Goal: Find specific page/section: Find specific page/section

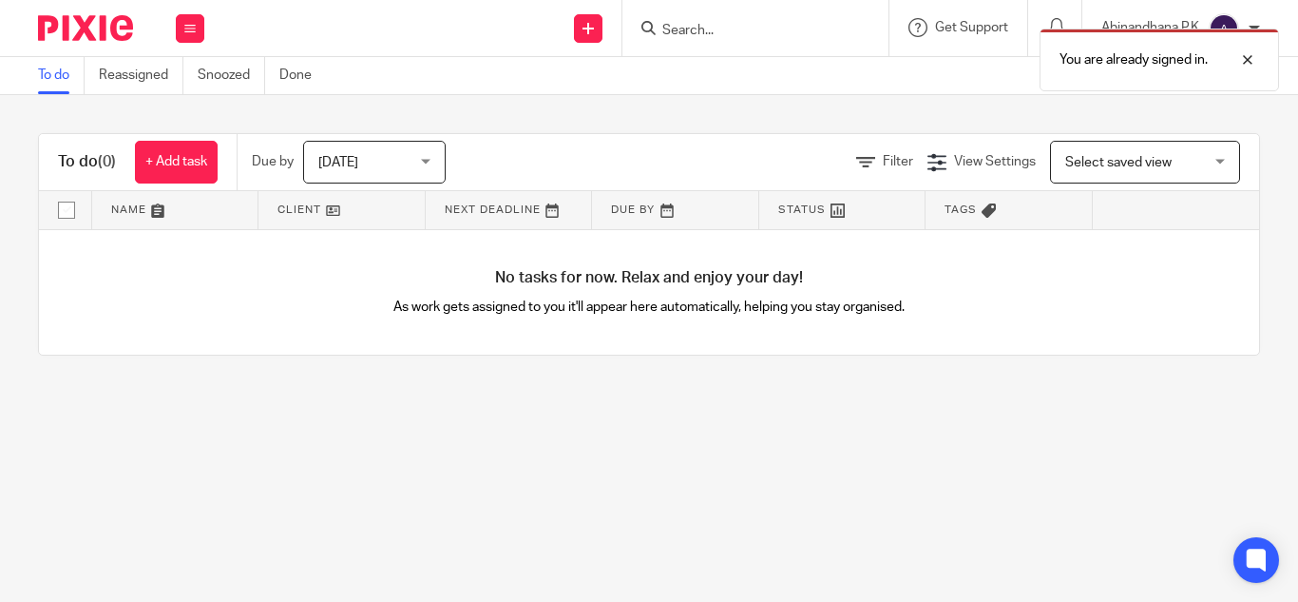
click at [665, 32] on div "You are already signed in." at bounding box center [964, 55] width 630 height 72
click at [661, 29] on div "You are already signed in." at bounding box center [964, 55] width 630 height 72
click at [665, 29] on div "You are already signed in." at bounding box center [964, 55] width 630 height 72
click at [671, 24] on div "You are already signed in." at bounding box center [964, 55] width 630 height 72
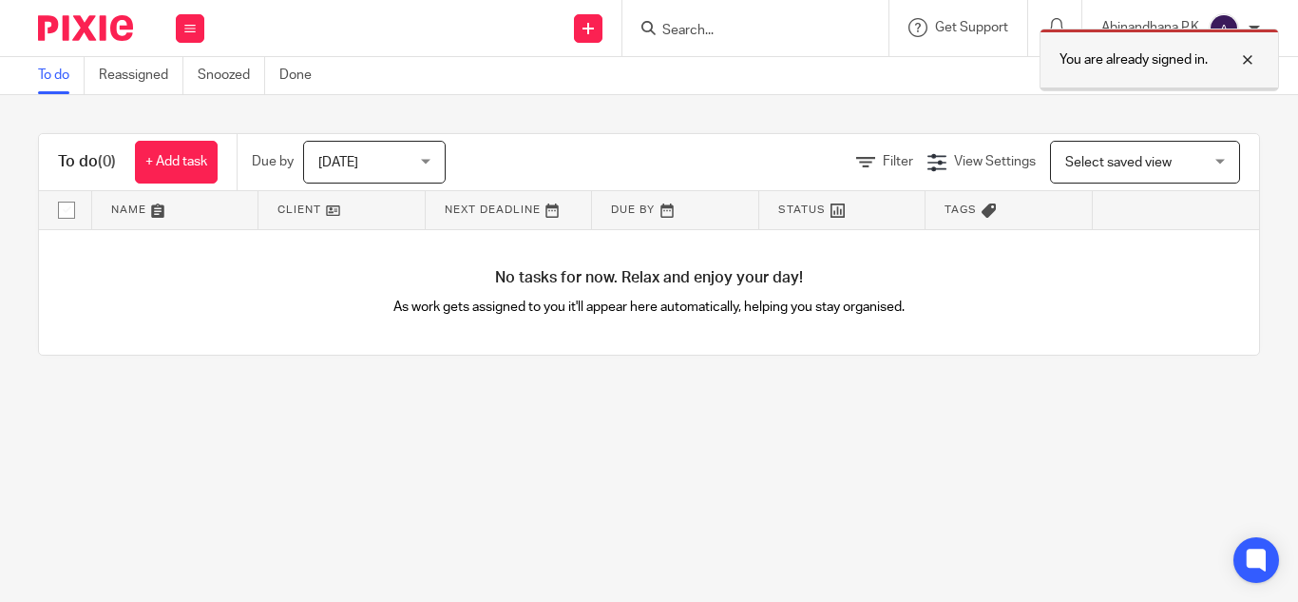
click at [1245, 61] on div at bounding box center [1233, 59] width 51 height 23
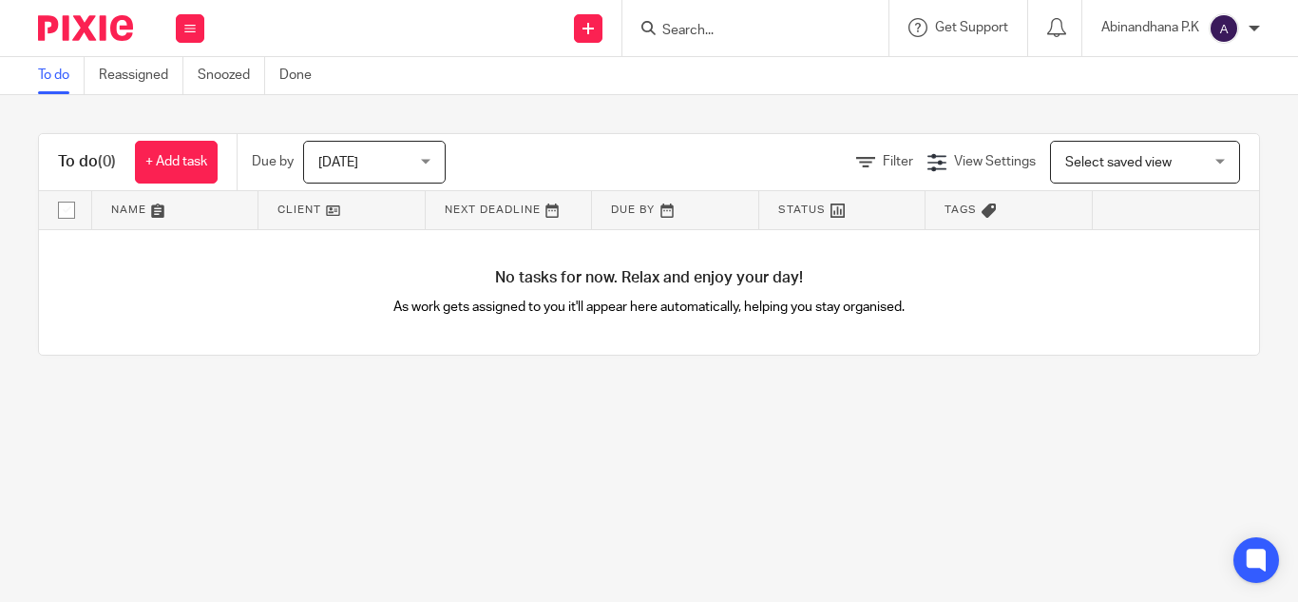
click at [670, 25] on input "Search" at bounding box center [746, 31] width 171 height 17
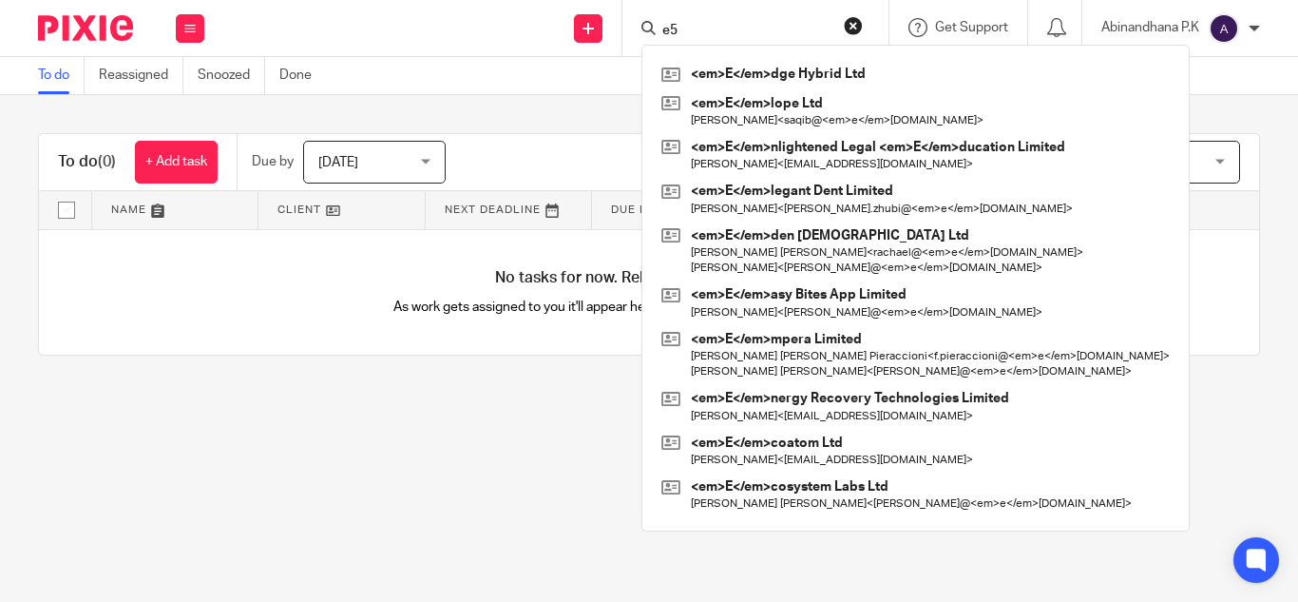
type input "e"
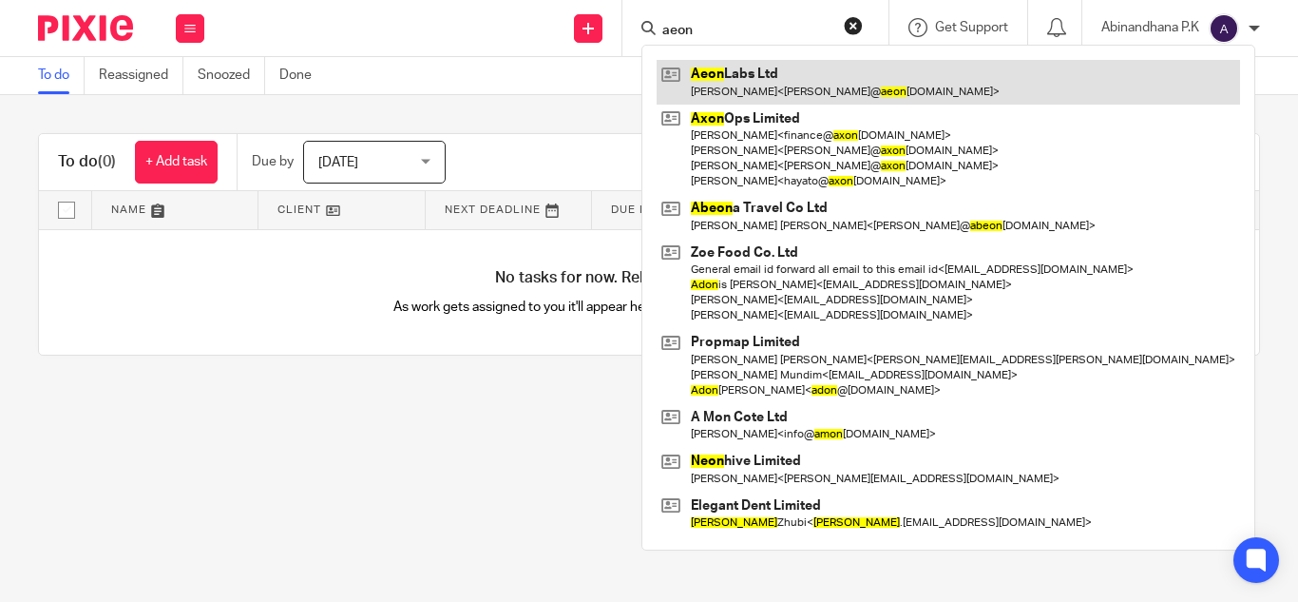
type input "aeon"
click at [744, 99] on link at bounding box center [949, 82] width 584 height 44
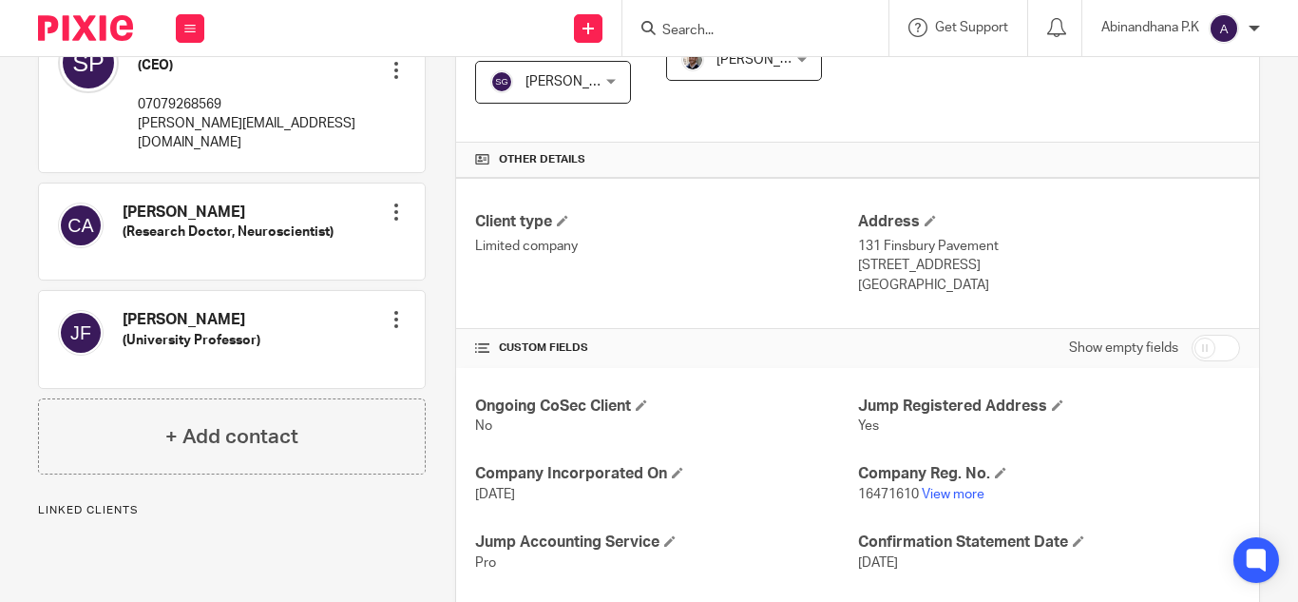
scroll to position [386, 0]
click at [936, 494] on link "View more" at bounding box center [953, 493] width 63 height 13
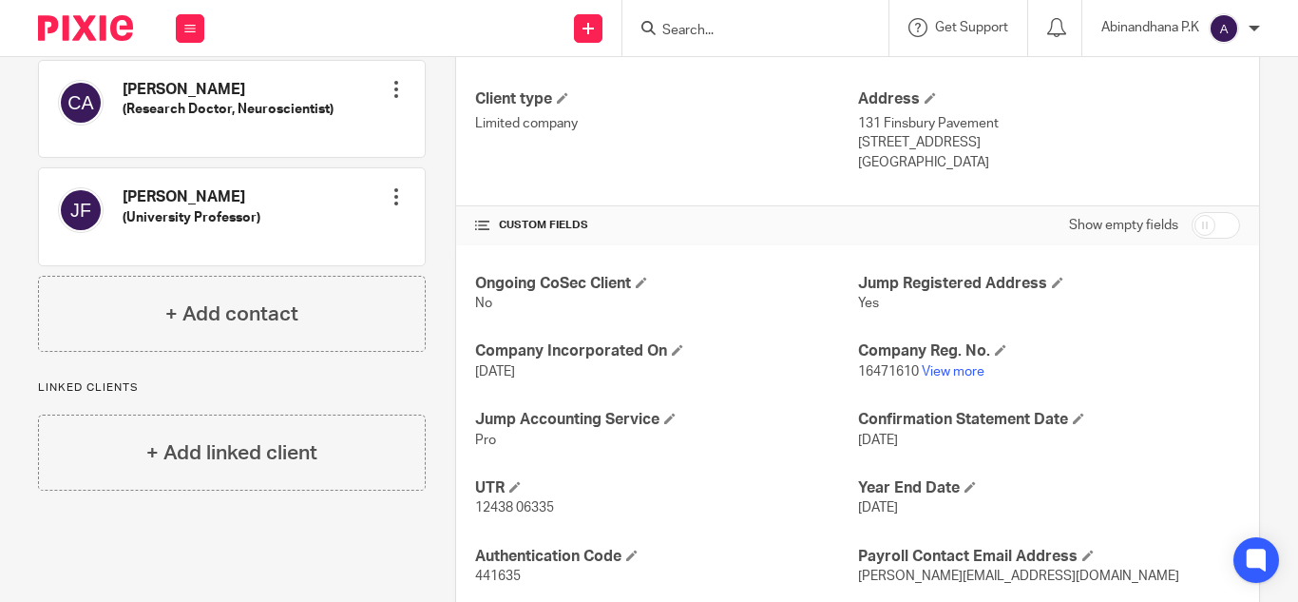
scroll to position [627, 0]
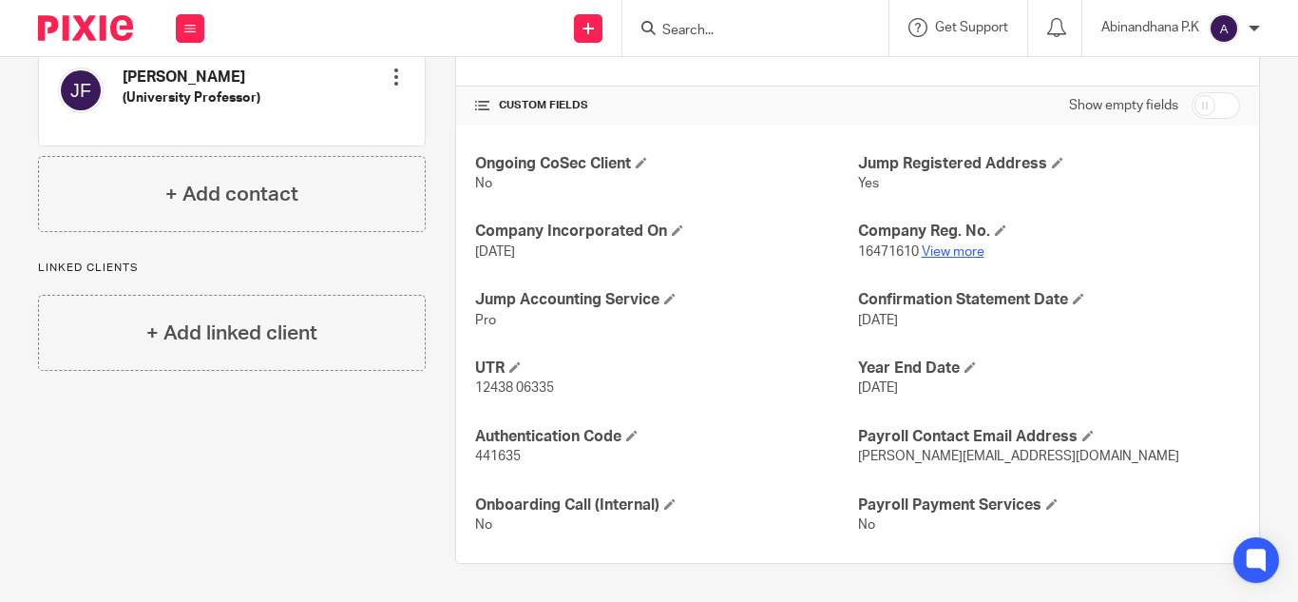
click at [922, 250] on link "View more" at bounding box center [953, 251] width 63 height 13
